Goal: Communication & Community: Participate in discussion

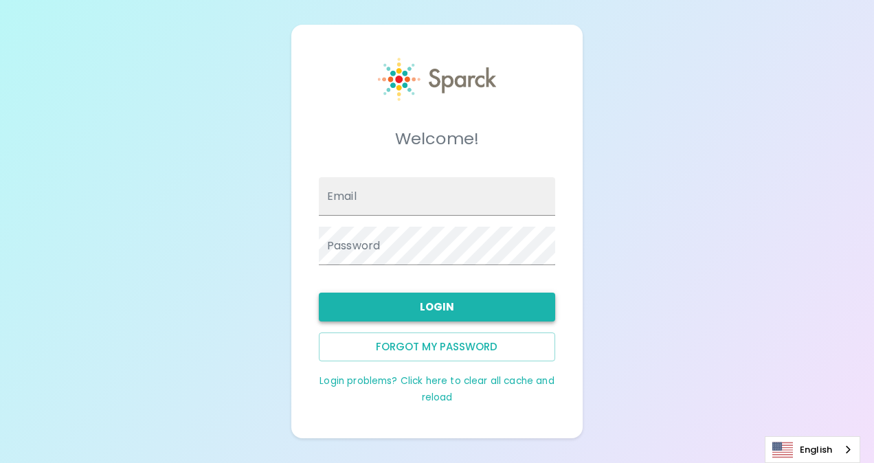
type input "[EMAIL_ADDRESS][DOMAIN_NAME]"
click at [468, 307] on button "Login" at bounding box center [437, 307] width 236 height 29
click at [442, 302] on button "Login" at bounding box center [437, 307] width 236 height 29
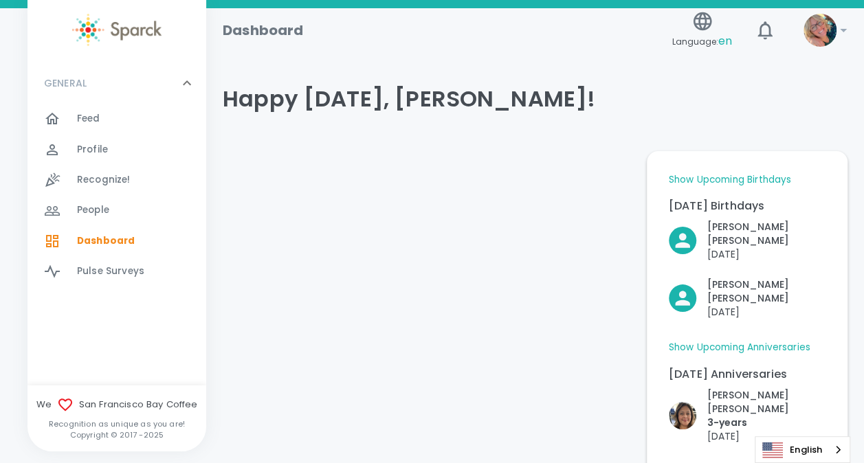
click at [90, 124] on span "Feed" at bounding box center [88, 119] width 23 height 14
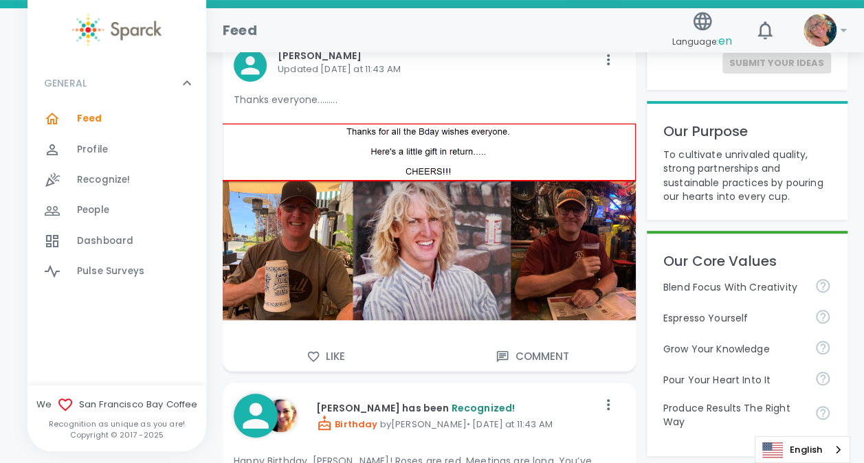
scroll to position [188, 0]
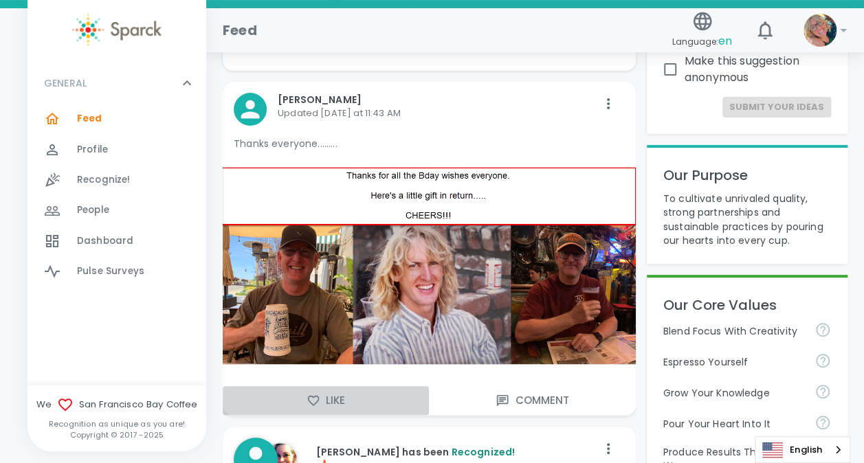
click at [335, 401] on button "Like" at bounding box center [326, 400] width 206 height 29
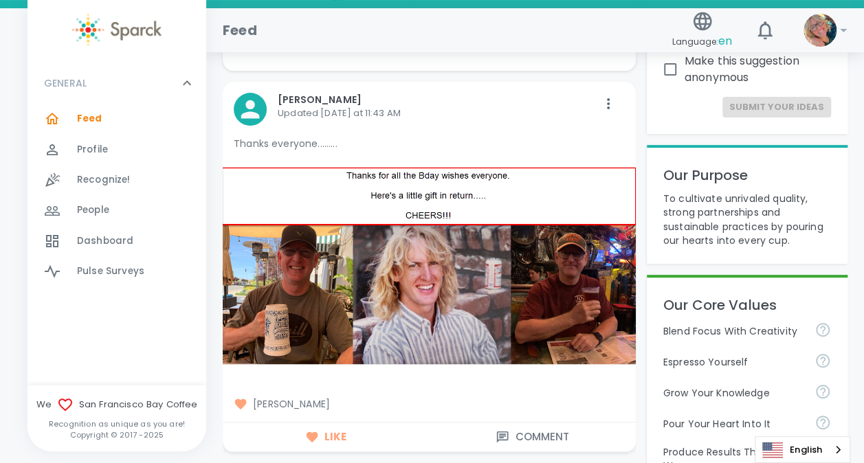
click at [515, 434] on button "Comment" at bounding box center [532, 437] width 206 height 29
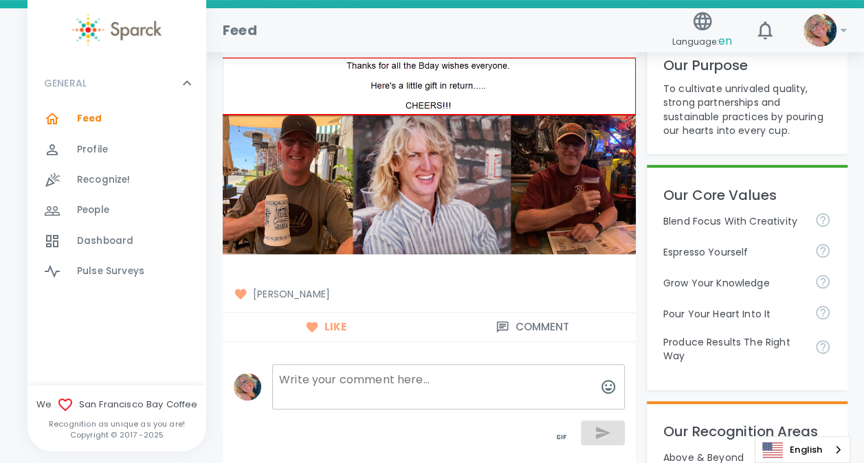
scroll to position [316, 0]
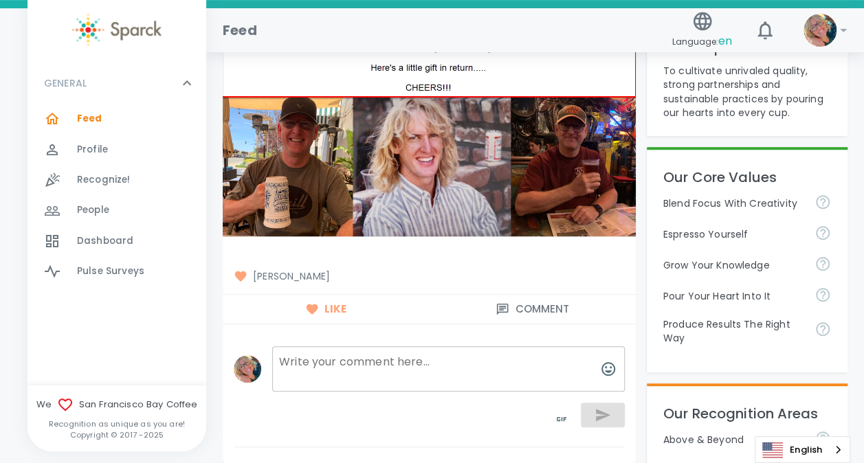
click at [467, 351] on textarea at bounding box center [448, 368] width 353 height 45
type textarea "O....M...GGGGGGG!! Epic..."
click at [598, 409] on icon "button" at bounding box center [603, 415] width 14 height 12
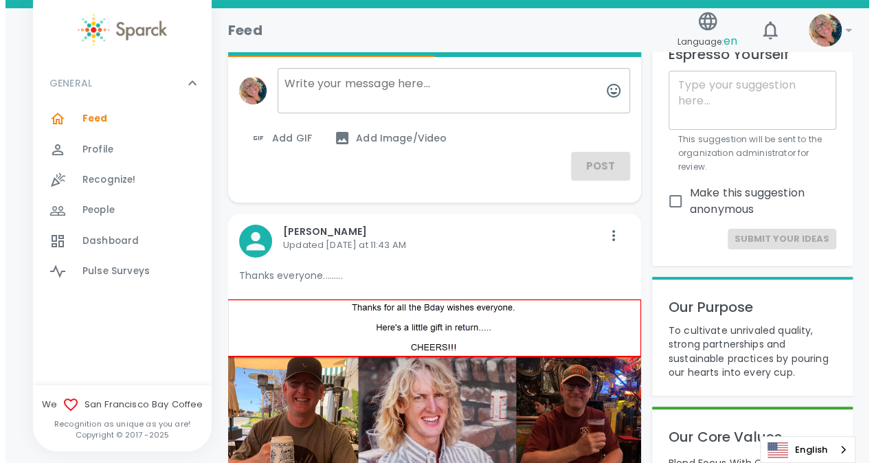
scroll to position [0, 0]
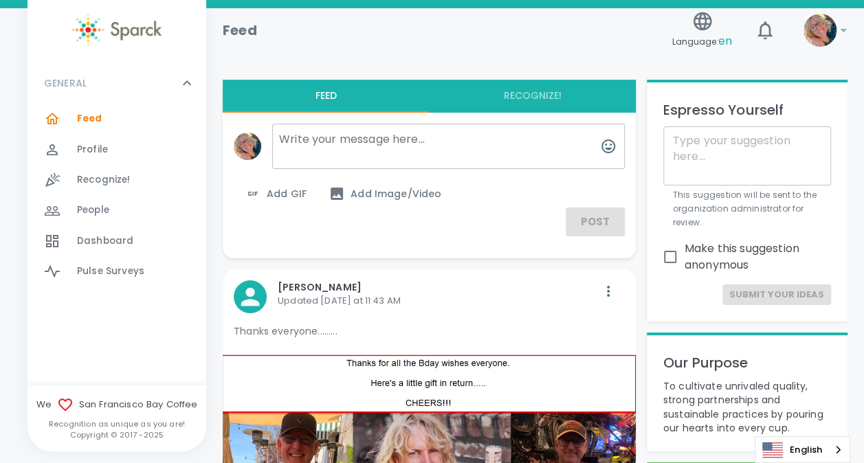
click at [412, 140] on textarea at bounding box center [448, 146] width 353 height 45
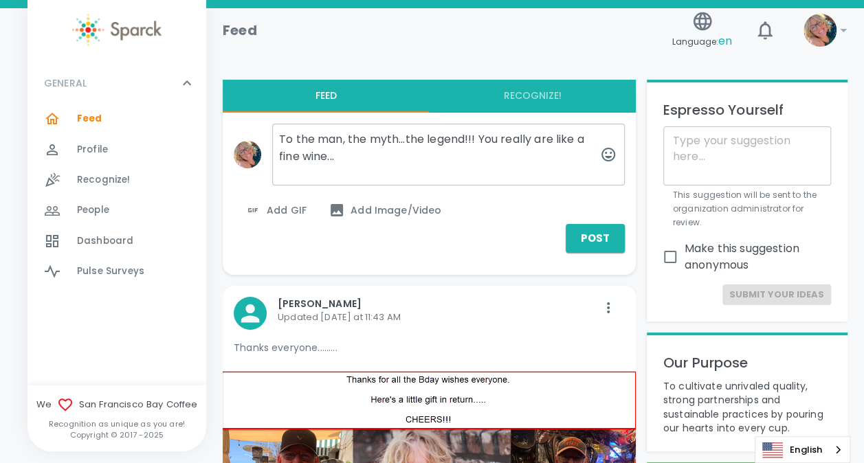
click at [406, 138] on textarea "To the man, the myth...the legend!!! You really are like a fine wine..." at bounding box center [448, 155] width 353 height 62
click at [344, 153] on textarea "To the man, the myth, the legend!!! You really are like a fine wine..." at bounding box center [448, 155] width 353 height 62
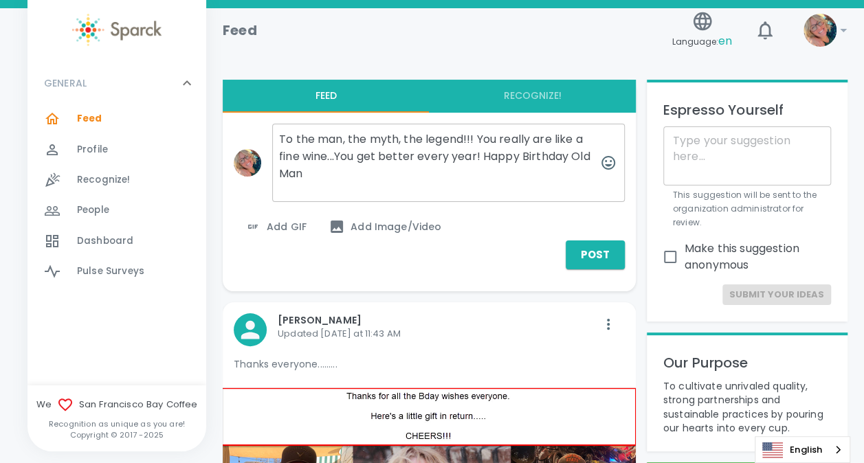
click at [328, 151] on textarea "To the man, the myth, the legend!!! You really are like a fine wine...You get b…" at bounding box center [448, 163] width 353 height 78
click at [329, 157] on textarea "To the man, the myth, the legend!!! You really are like a fine wine my friend..…" at bounding box center [448, 163] width 353 height 78
click at [397, 167] on textarea "To the man, the myth, the legend!!! You really are like a fine wine, my friend.…" at bounding box center [448, 163] width 353 height 78
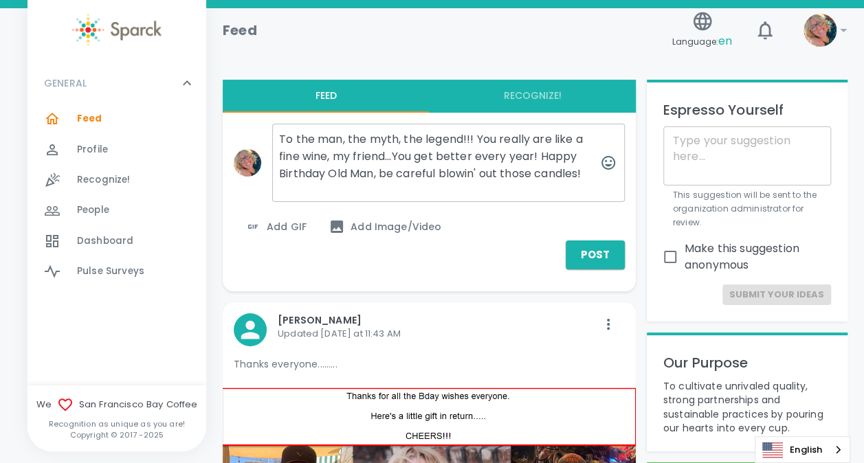
type textarea "To the man, the myth, the legend!!! You really are like a fine wine, my friend.…"
click at [285, 224] on span "Add GIF" at bounding box center [276, 227] width 62 height 16
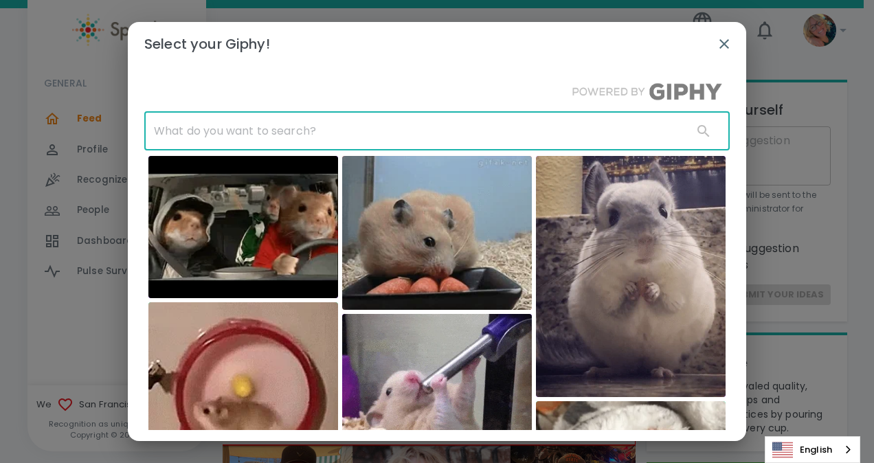
click at [325, 136] on input "text" at bounding box center [413, 131] width 538 height 38
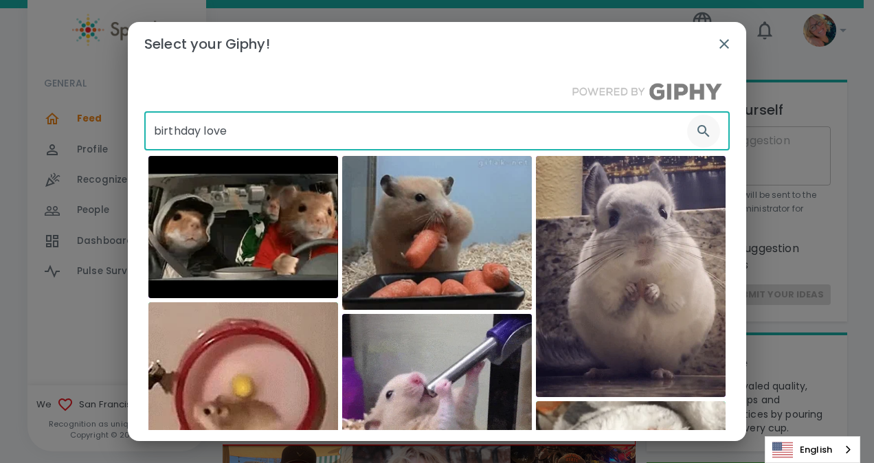
type input "birthday love"
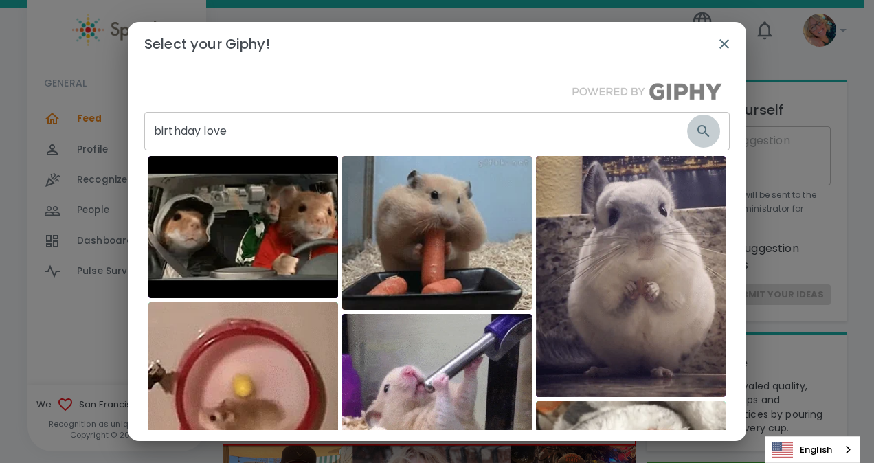
click at [696, 131] on icon "button" at bounding box center [704, 131] width 16 height 16
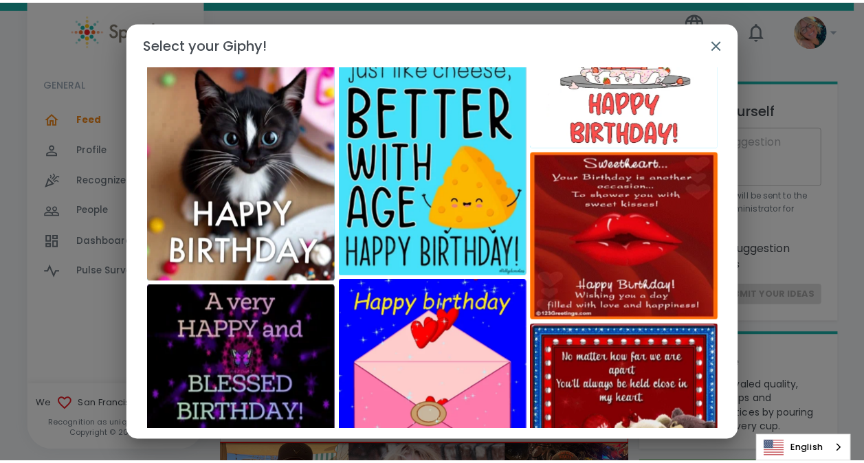
scroll to position [499, 0]
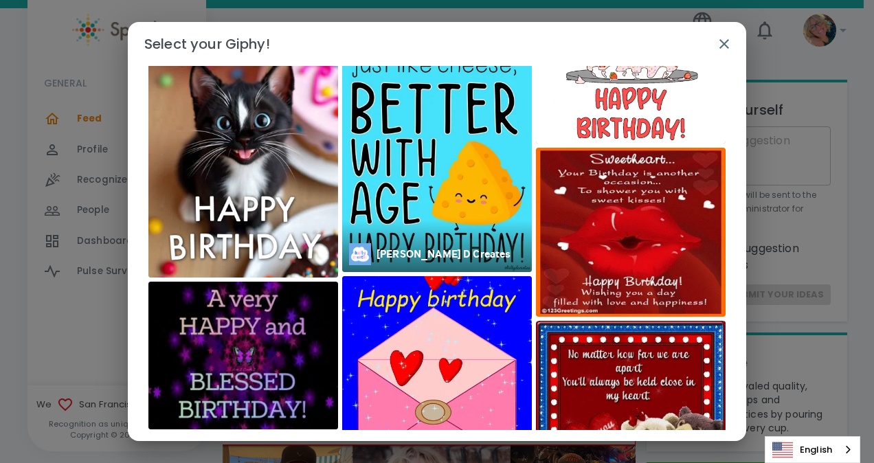
click at [432, 212] on img at bounding box center [437, 159] width 190 height 228
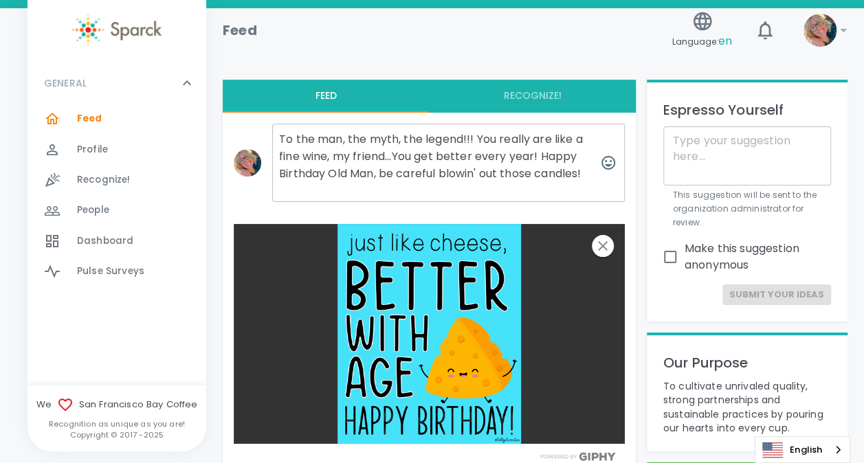
click at [386, 158] on textarea "To the man, the myth, the legend!!! You really are like a fine wine, my friend.…" at bounding box center [448, 163] width 353 height 78
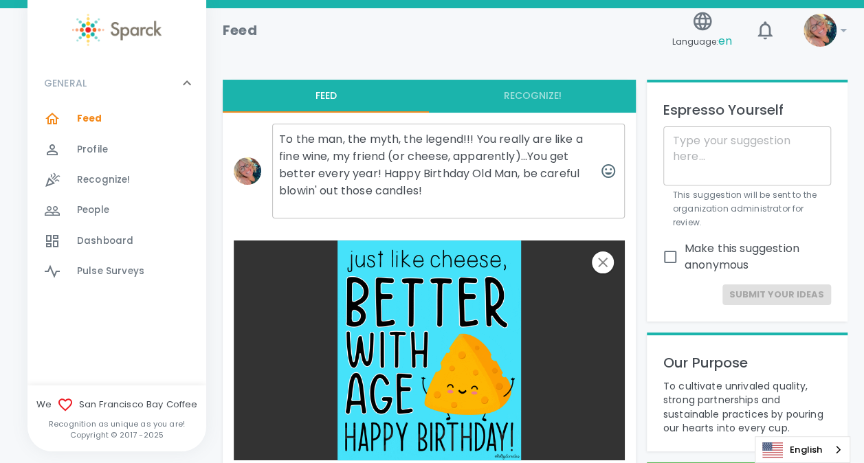
click at [478, 174] on textarea "To the man, the myth, the legend!!! You really are like a fine wine, my friend …" at bounding box center [448, 171] width 353 height 95
click at [434, 186] on textarea "To the man, the myth, the legend!!! You really are like a fine wine, my friend …" at bounding box center [448, 171] width 353 height 95
click at [527, 171] on textarea "To the man, the myth, the legend!!! You really are like a fine wine, my friend …" at bounding box center [448, 171] width 353 height 95
click at [543, 172] on textarea "To the man, the myth, the legend!!! You really are like a fine wine, my friend …" at bounding box center [448, 171] width 353 height 95
click at [328, 188] on textarea "To the man, the myth, the legend!!! You really are like a fine wine, my friend …" at bounding box center [448, 171] width 353 height 95
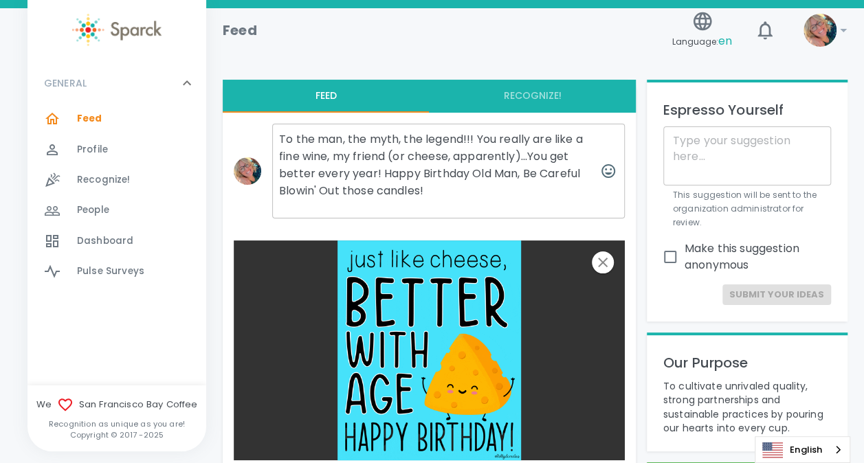
click at [347, 186] on textarea "To the man, the myth, the legend!!! You really are like a fine wine, my friend …" at bounding box center [448, 171] width 353 height 95
click at [386, 186] on textarea "To the man, the myth, the legend!!! You really are like a fine wine, my friend …" at bounding box center [448, 171] width 353 height 95
click at [327, 140] on textarea "To the man, the myth, the legend!!! You really are like a fine wine, my friend …" at bounding box center [448, 171] width 353 height 95
click at [374, 140] on textarea "To the Man, the myth, the legend!!! You really are like a fine wine, my friend …" at bounding box center [448, 171] width 353 height 95
click at [456, 138] on textarea "To the Man, the Myth, the legend!!! You really are like a fine wine, my friend …" at bounding box center [448, 171] width 353 height 95
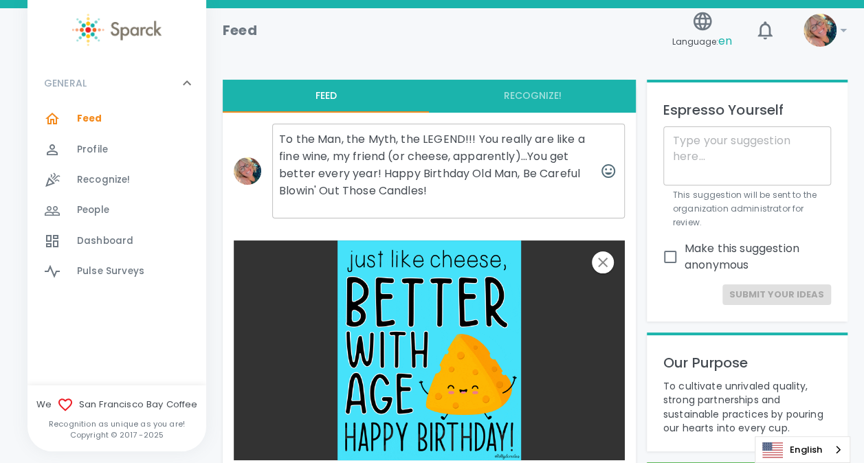
click at [470, 195] on textarea "To the Man, the Myth, the LEGEND!!! You really are like a fine wine, my friend …" at bounding box center [448, 171] width 353 height 95
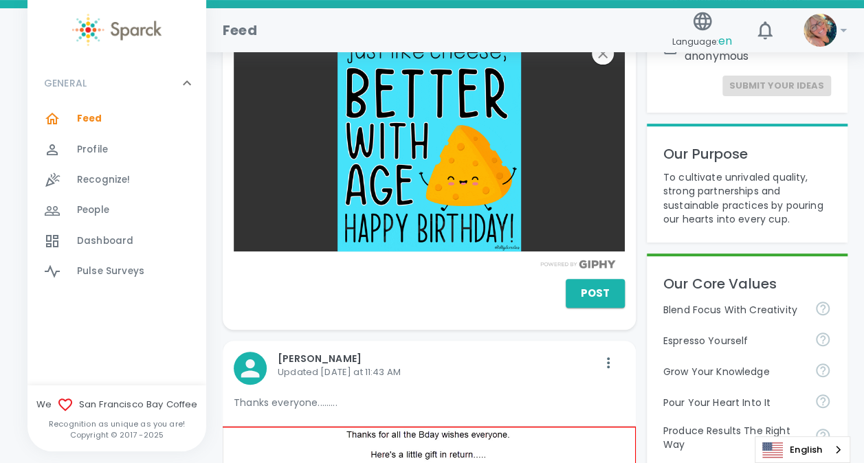
scroll to position [162, 0]
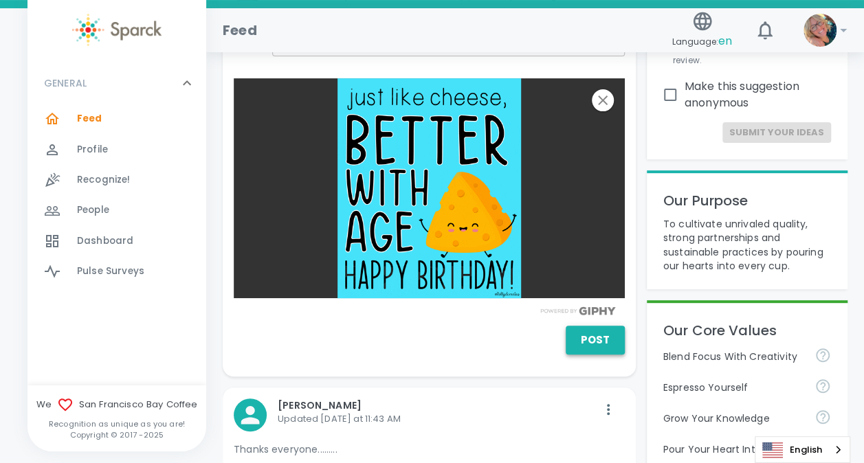
type textarea "To the Man, the Myth, the LEGEND!!! You really are like a fine wine, my friend …"
click at [595, 342] on button "Post" at bounding box center [595, 340] width 59 height 29
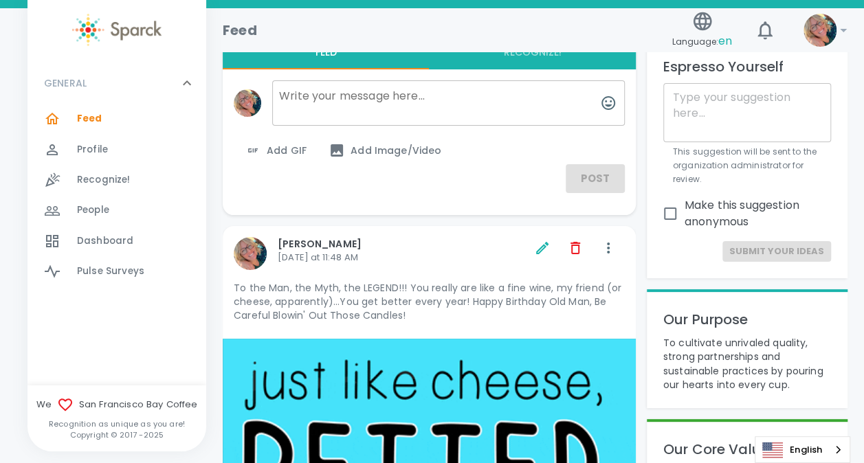
scroll to position [0, 0]
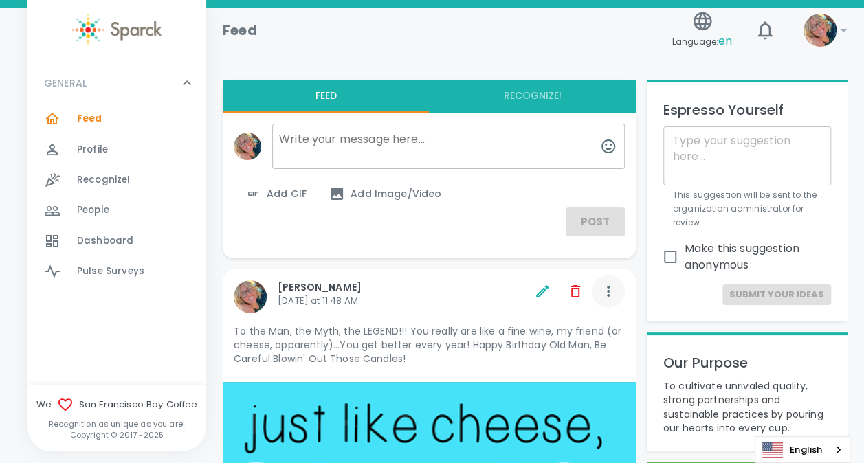
click at [613, 291] on icon "button" at bounding box center [608, 291] width 16 height 16
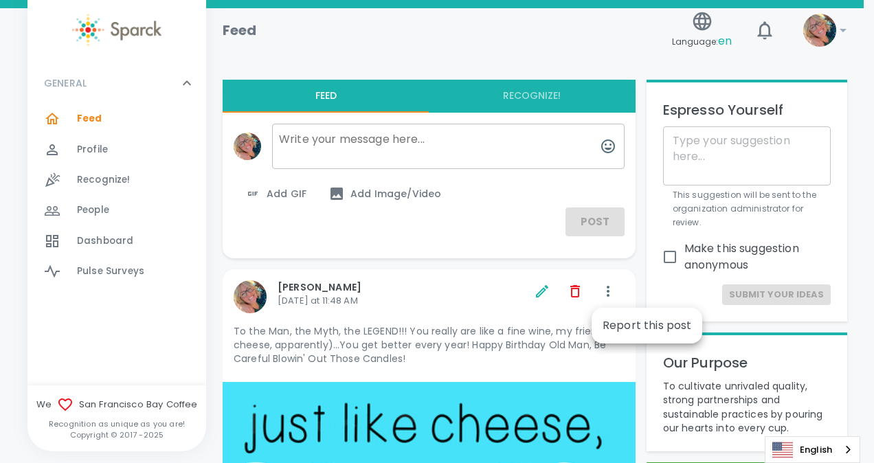
click at [410, 278] on div at bounding box center [437, 231] width 874 height 463
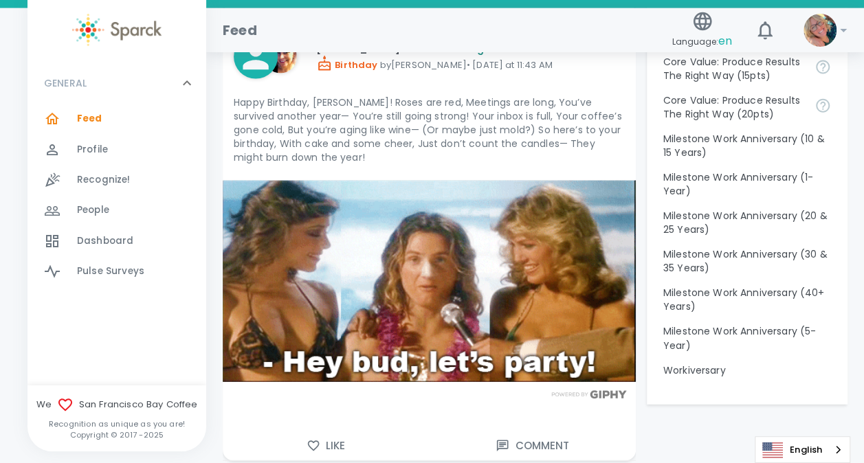
scroll to position [1552, 0]
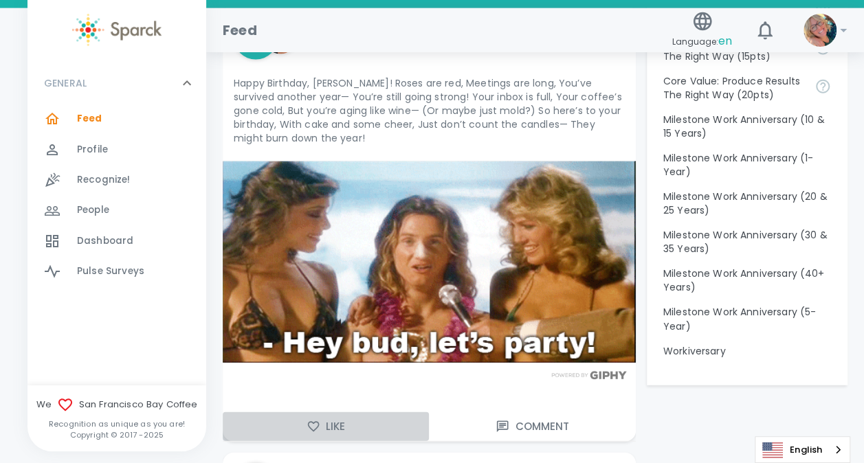
click at [317, 422] on icon "button" at bounding box center [314, 427] width 14 height 14
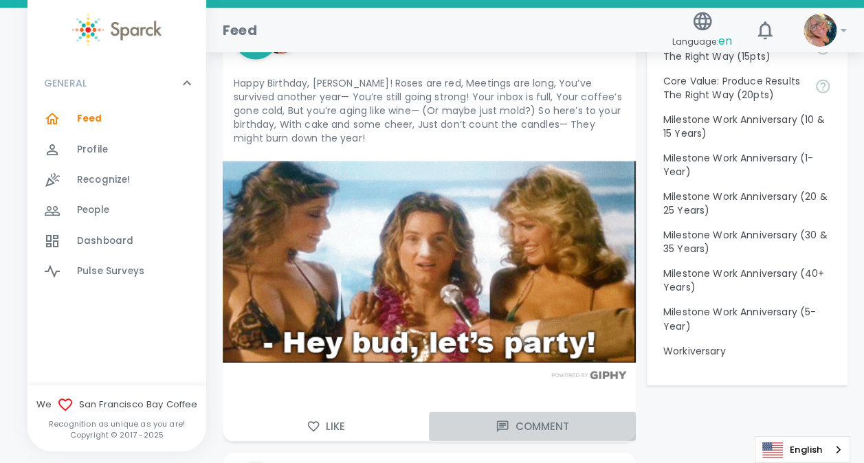
click at [540, 421] on button "Comment" at bounding box center [532, 426] width 206 height 29
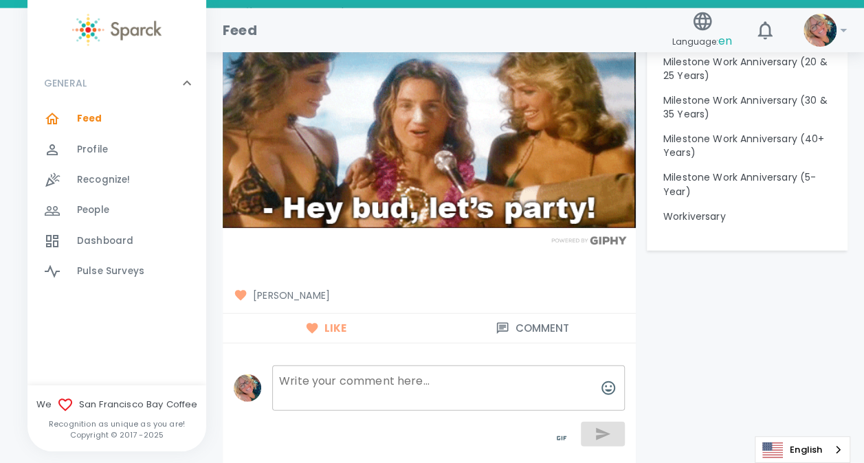
scroll to position [1735, 0]
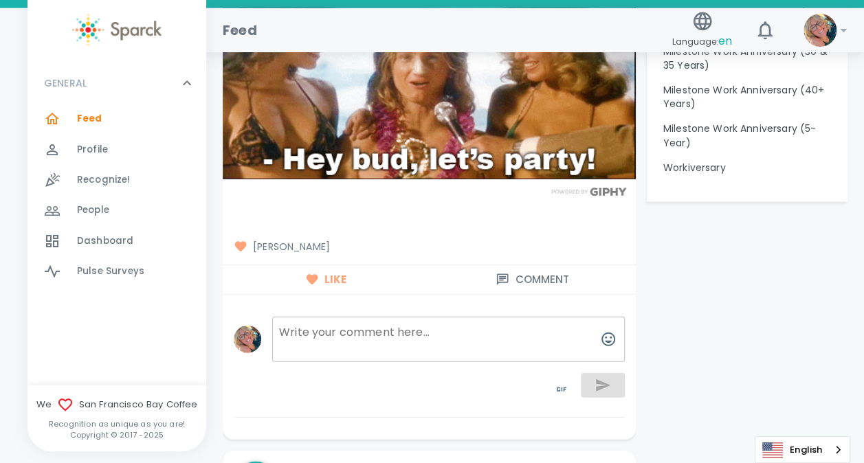
click at [437, 329] on textarea at bounding box center [448, 339] width 353 height 45
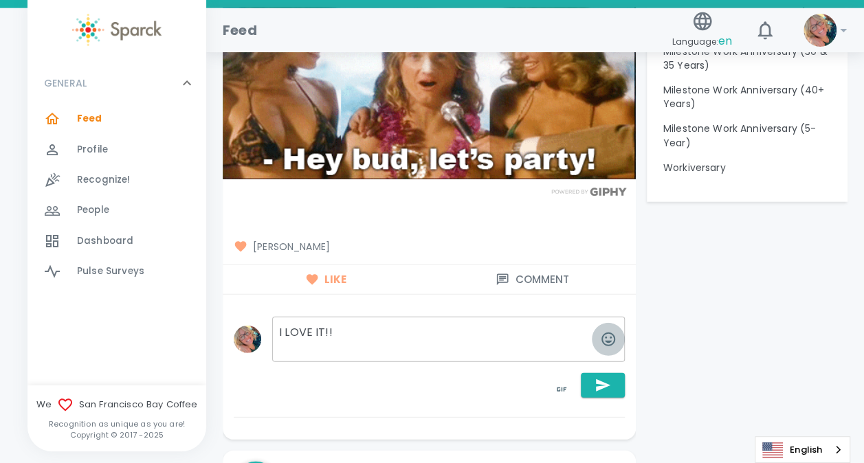
click at [606, 335] on icon "button" at bounding box center [608, 339] width 16 height 16
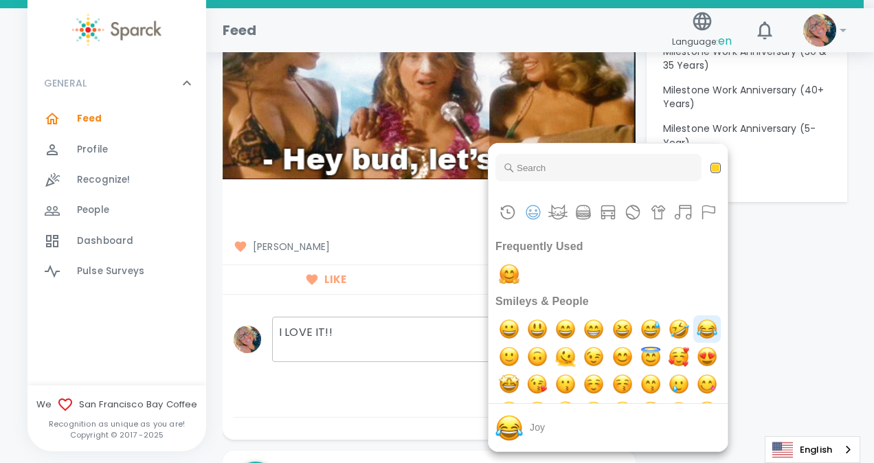
click at [694, 343] on img "joy" at bounding box center [707, 329] width 27 height 27
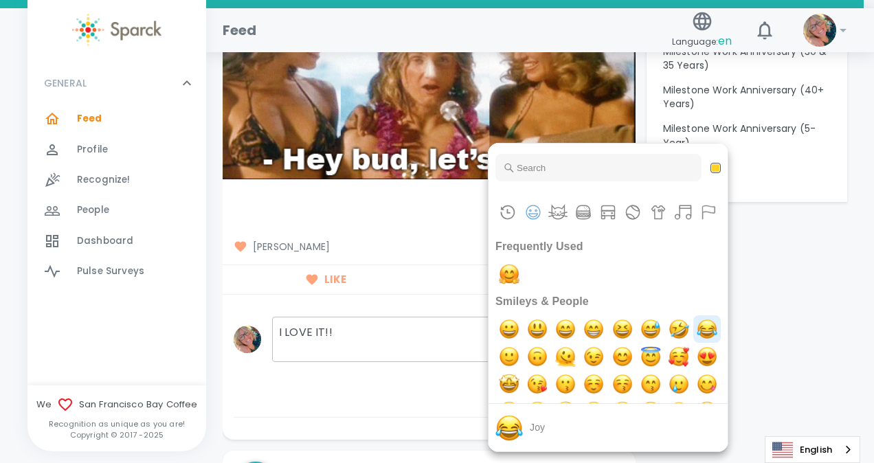
type textarea "I LOVE IT!! undefined"
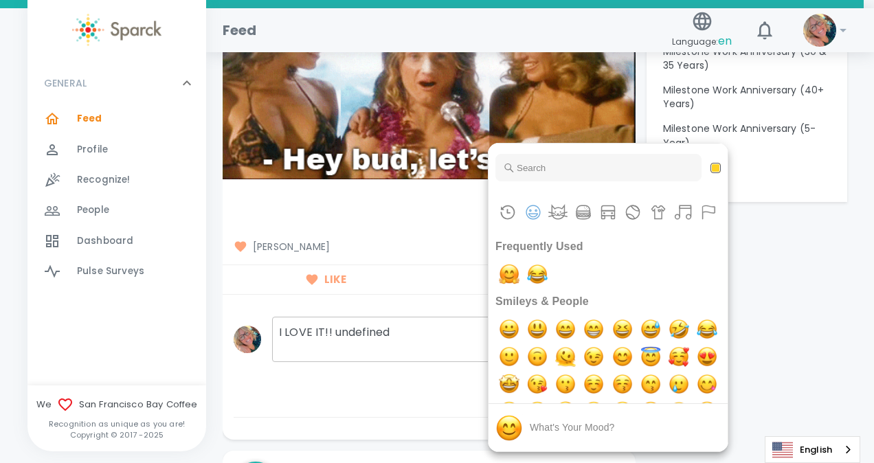
click at [397, 304] on div at bounding box center [437, 231] width 874 height 463
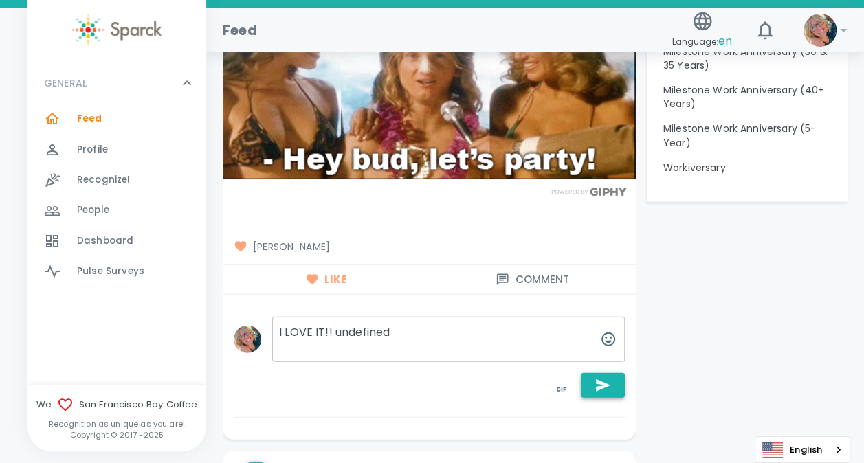
click at [604, 379] on icon "button" at bounding box center [603, 385] width 16 height 16
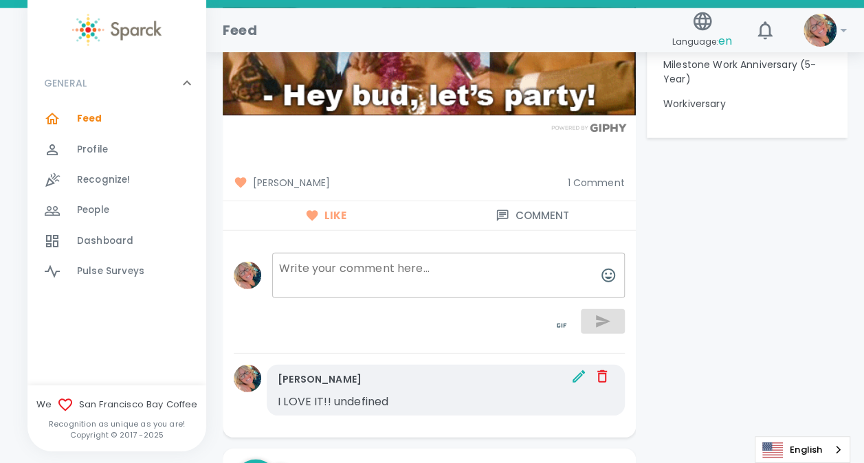
scroll to position [1818, 0]
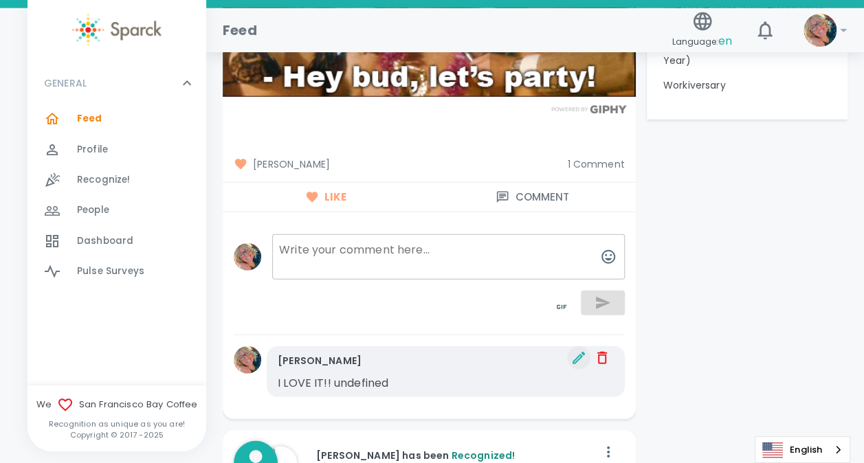
click at [567, 351] on button "button" at bounding box center [578, 357] width 23 height 23
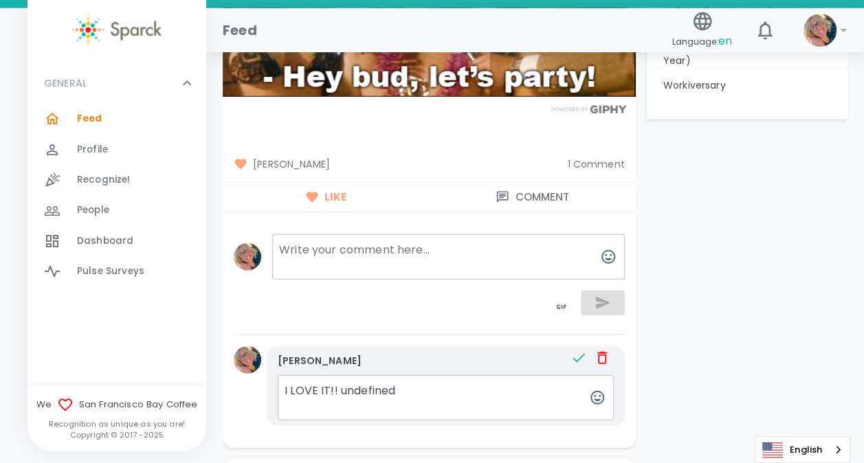
click at [424, 389] on textarea "I LOVE IT!! undefined" at bounding box center [446, 397] width 336 height 45
type textarea "I LOVE IT!!"
click at [577, 355] on icon "button" at bounding box center [579, 358] width 16 height 16
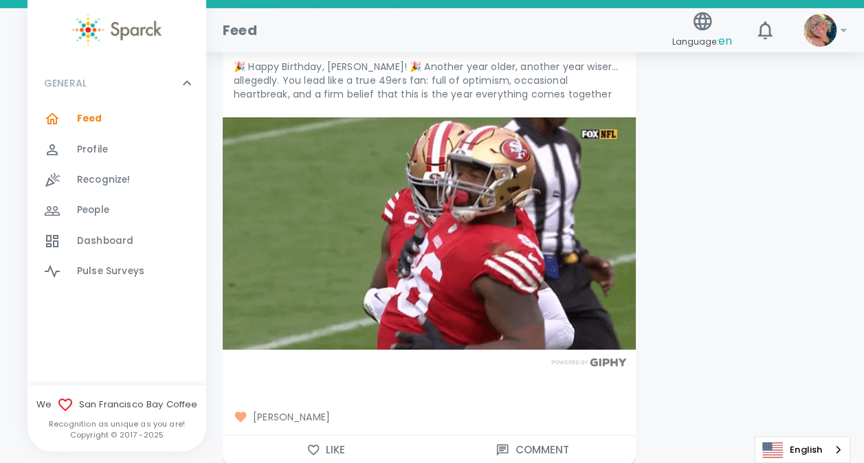
scroll to position [2295, 0]
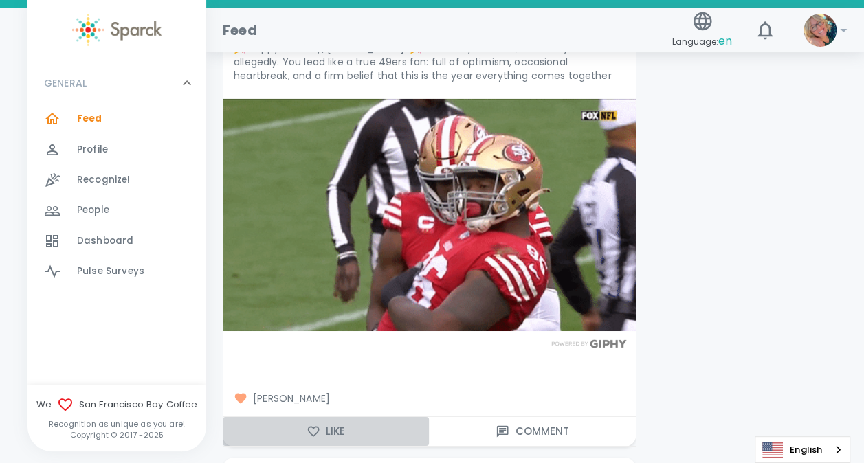
click at [318, 429] on icon "button" at bounding box center [314, 432] width 14 height 14
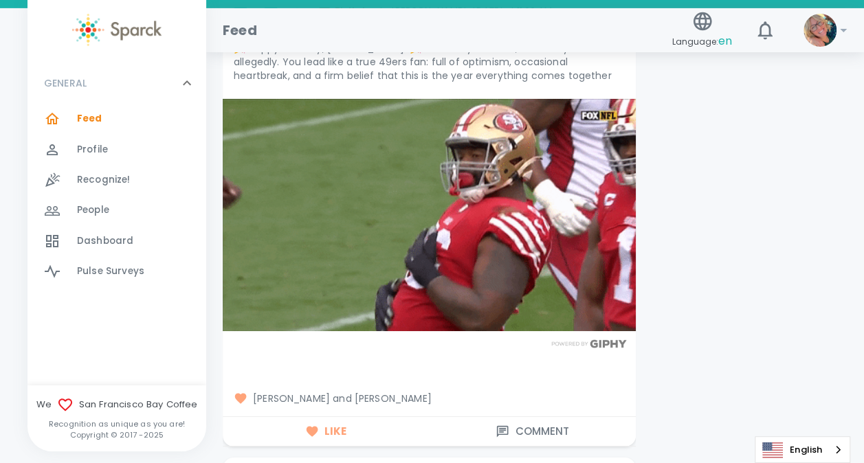
click at [536, 425] on button "Comment" at bounding box center [532, 431] width 206 height 29
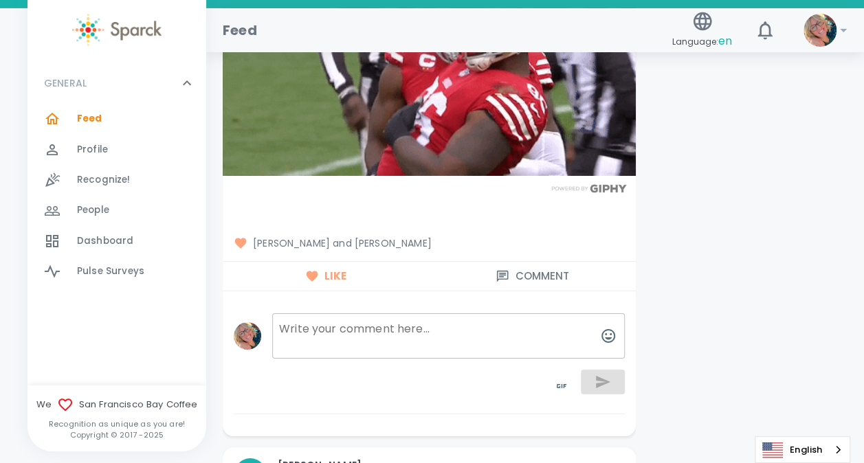
scroll to position [2496, 0]
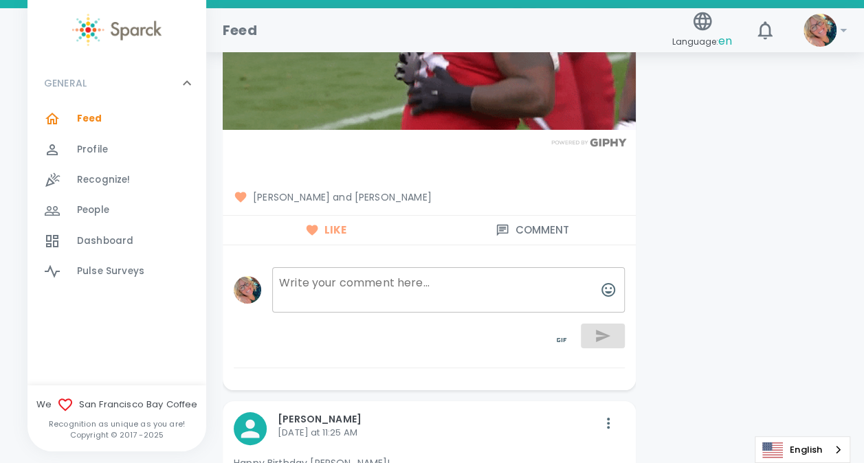
click at [469, 284] on textarea at bounding box center [448, 289] width 353 height 45
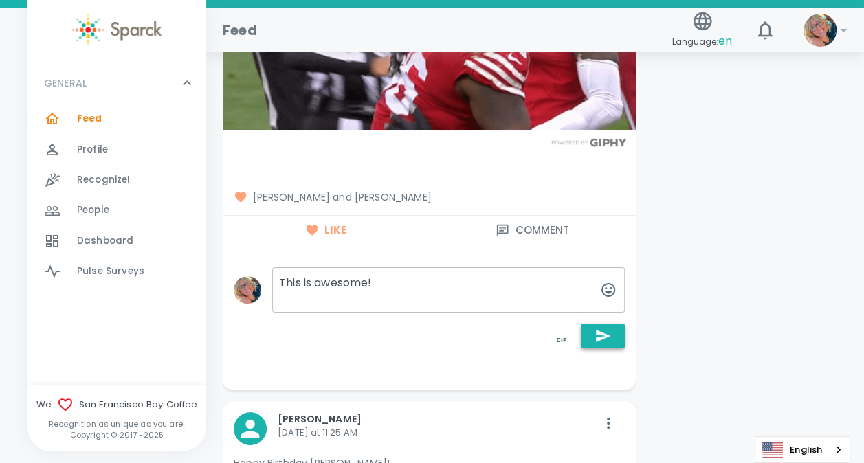
type textarea "This is awesome!"
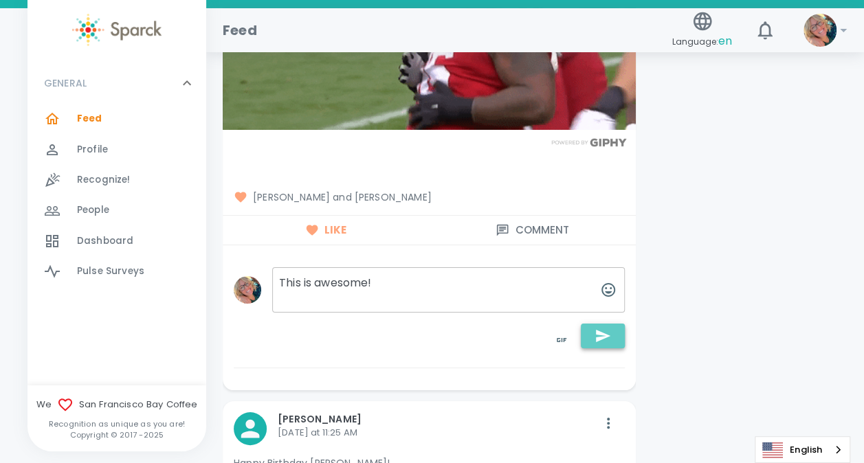
click at [606, 328] on icon "button" at bounding box center [603, 336] width 16 height 16
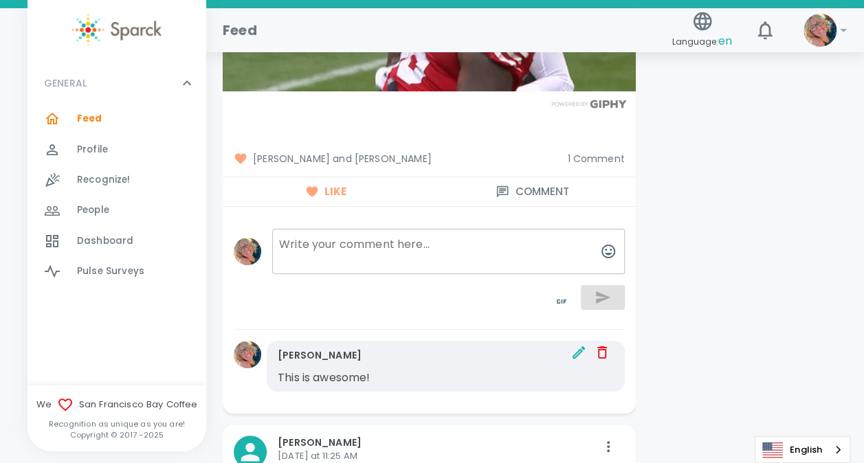
scroll to position [2551, 0]
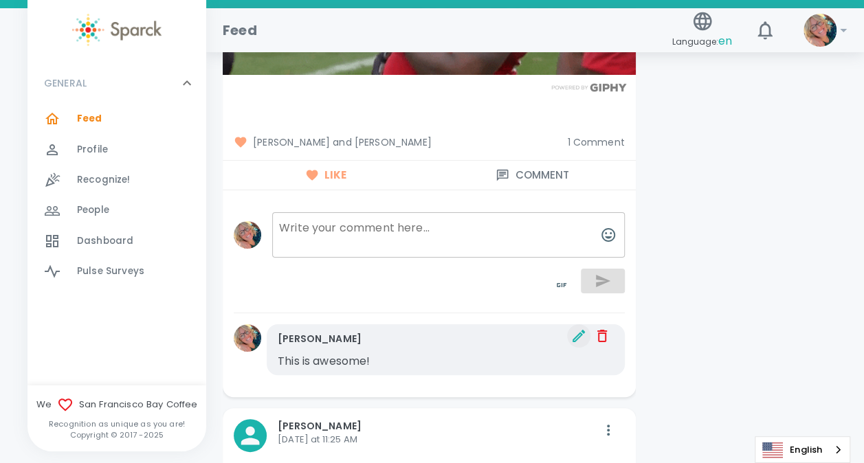
click at [583, 331] on icon "button" at bounding box center [579, 336] width 16 height 16
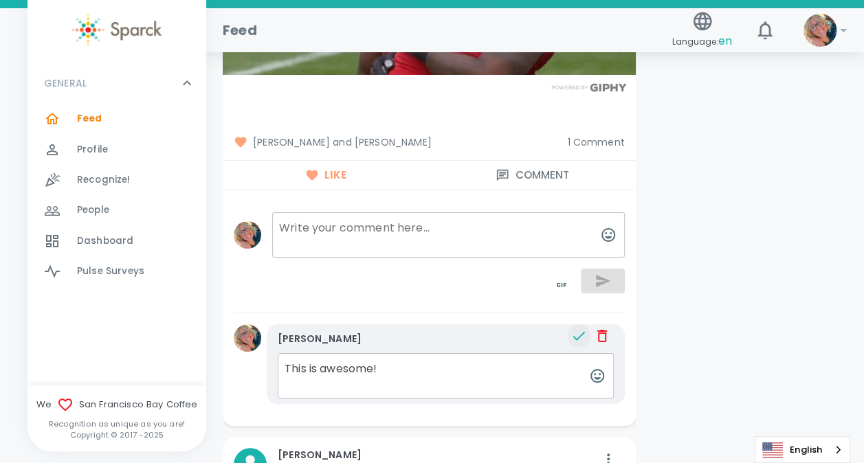
click at [287, 355] on textarea "This is awesome!" at bounding box center [446, 375] width 336 height 45
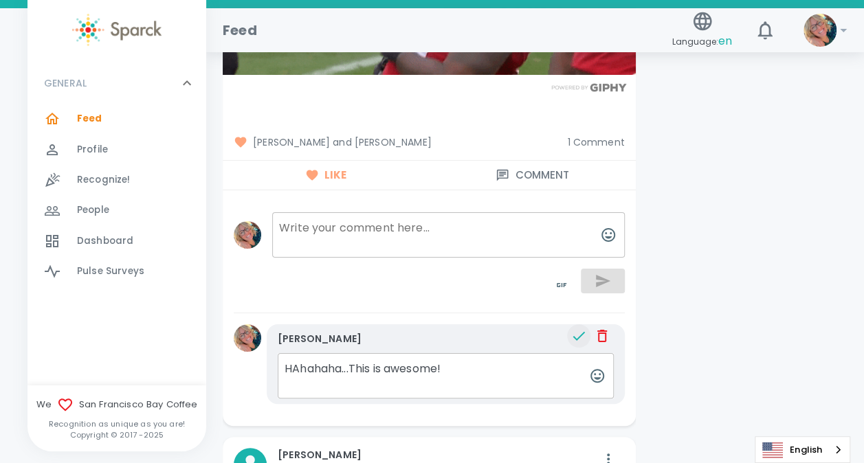
type textarea "HAhahaha...This is awesome!"
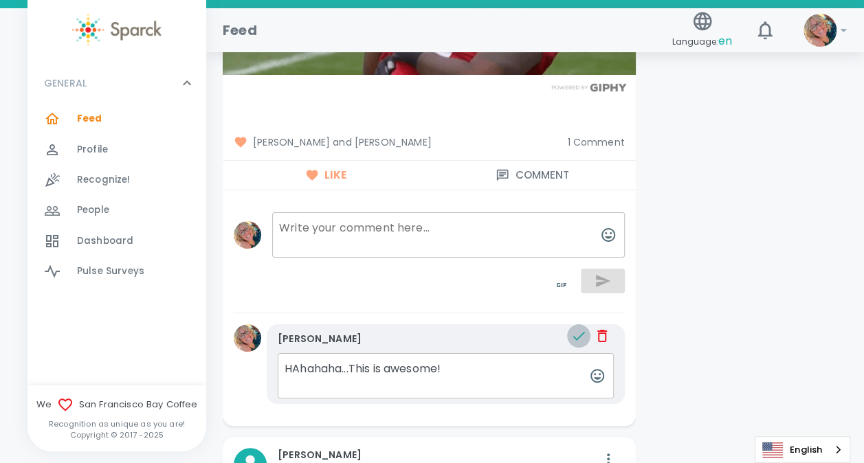
click at [577, 328] on icon "button" at bounding box center [579, 336] width 16 height 16
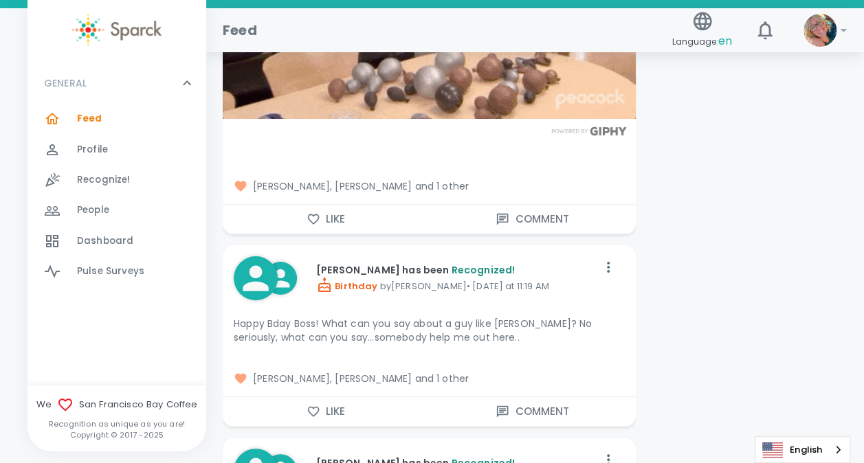
scroll to position [5291, 0]
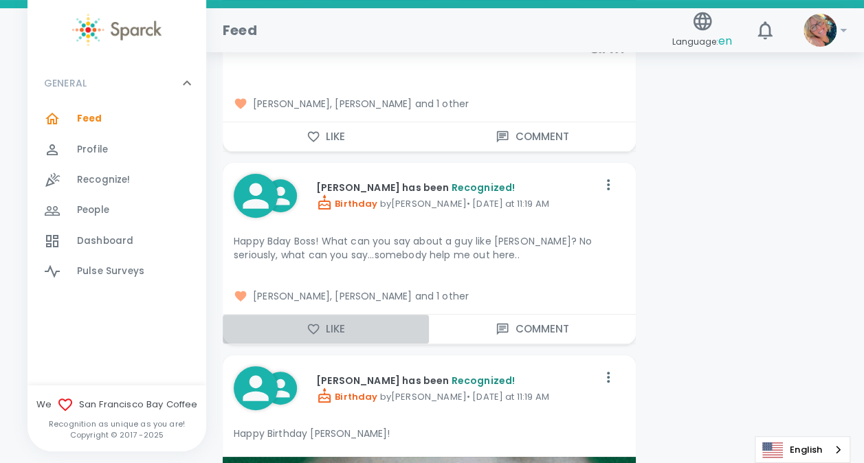
click at [329, 320] on button "Like" at bounding box center [326, 329] width 206 height 29
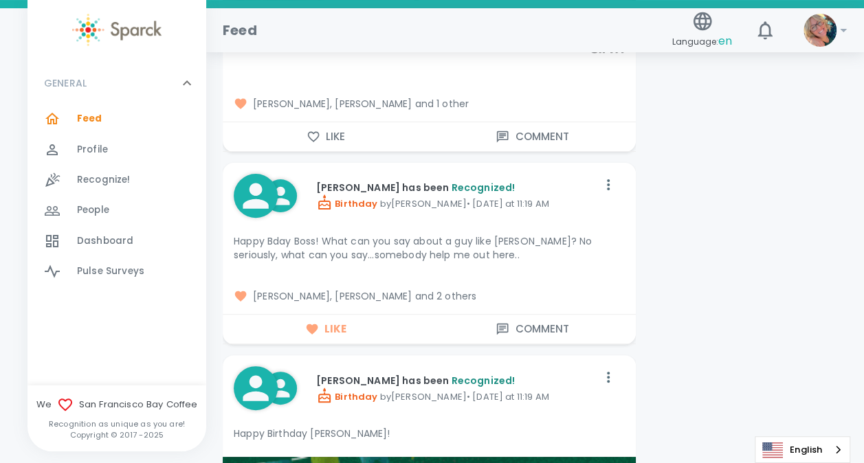
click at [524, 318] on button "Comment" at bounding box center [532, 329] width 206 height 29
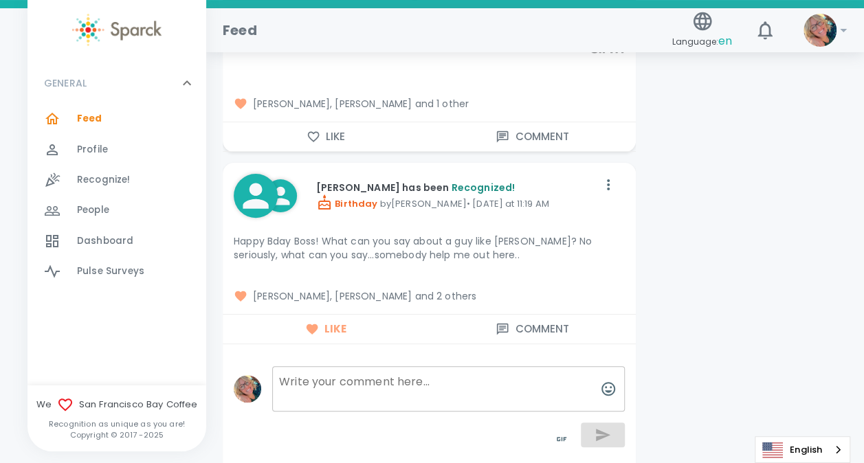
click at [454, 374] on textarea at bounding box center [448, 388] width 353 height 45
click at [431, 390] on textarea "Let's just say, he leaves a lot of us speechless..." at bounding box center [448, 388] width 353 height 45
type textarea "Let's just say, he leaves a lot of us speechless..."
click at [597, 433] on icon "button" at bounding box center [603, 435] width 14 height 12
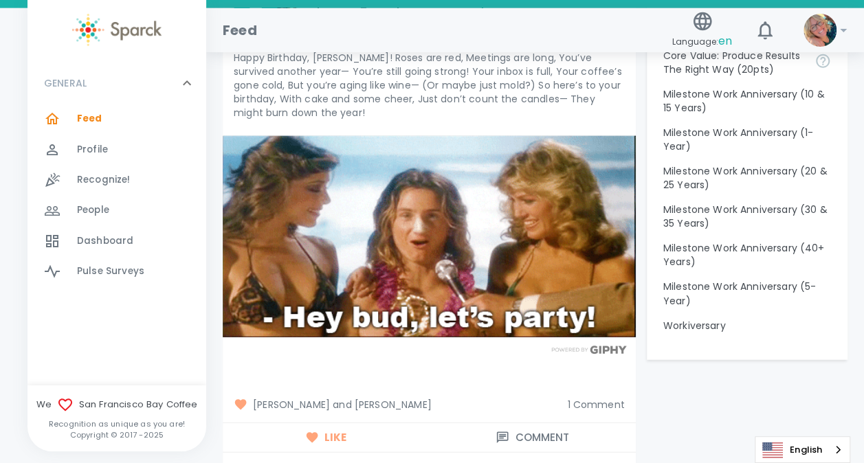
scroll to position [1595, 0]
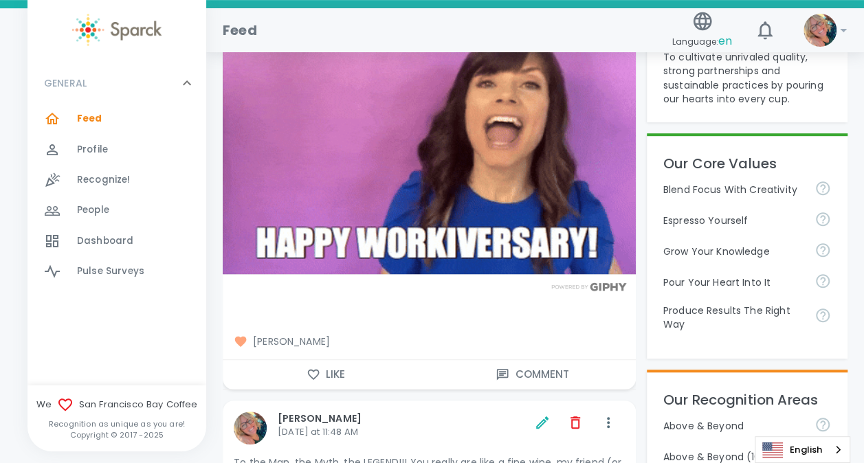
scroll to position [357, 0]
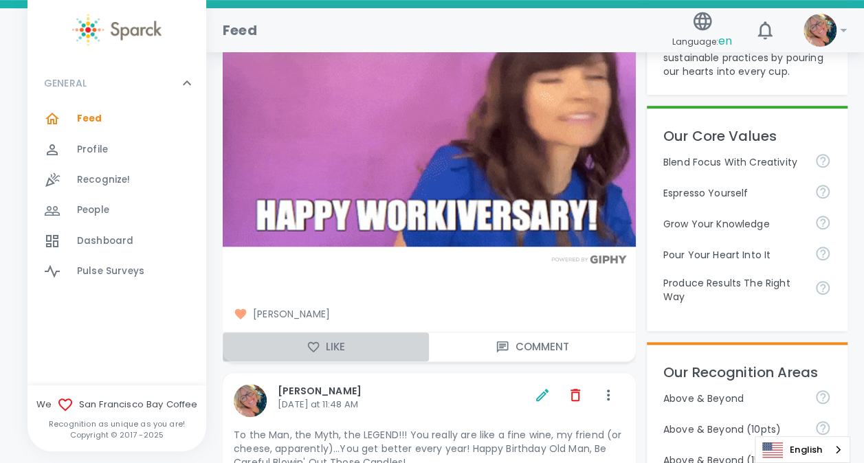
click at [335, 338] on button "Like" at bounding box center [326, 347] width 206 height 29
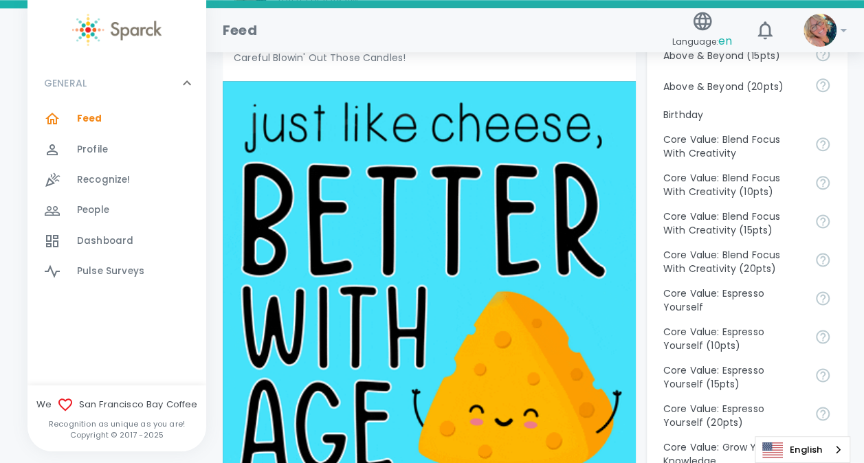
scroll to position [1167, 0]
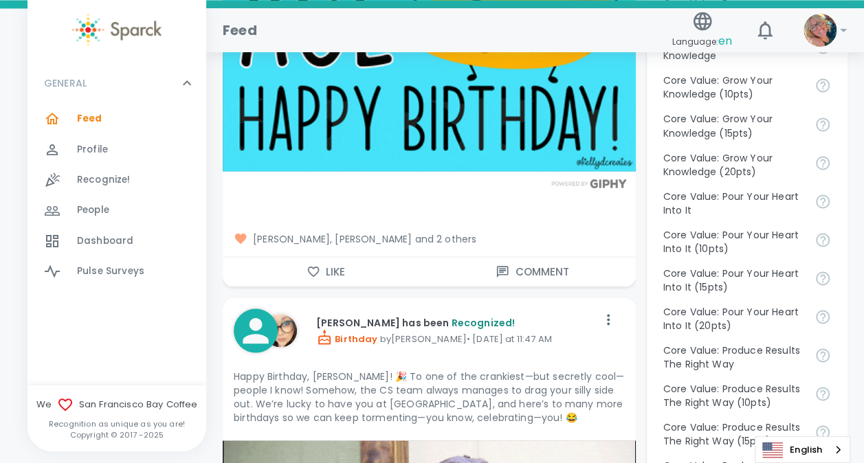
click at [419, 237] on span "[PERSON_NAME], [PERSON_NAME] and 2 others" at bounding box center [429, 239] width 391 height 14
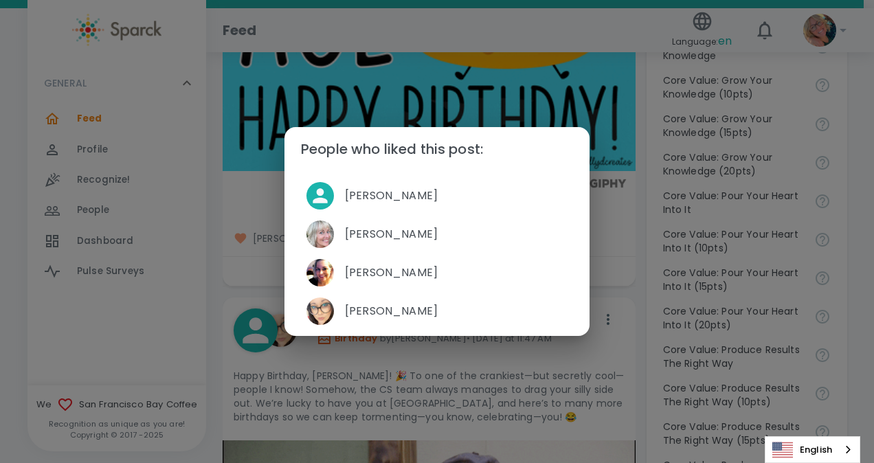
click at [627, 234] on div "People who liked this post: [PERSON_NAME] [PERSON_NAME] [PERSON_NAME] [PERSON_N…" at bounding box center [437, 231] width 874 height 463
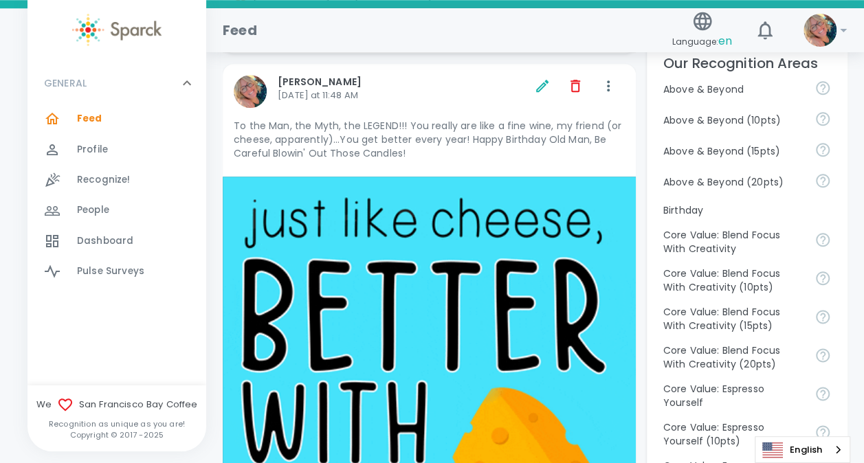
scroll to position [677, 0]
